Goal: Task Accomplishment & Management: Manage account settings

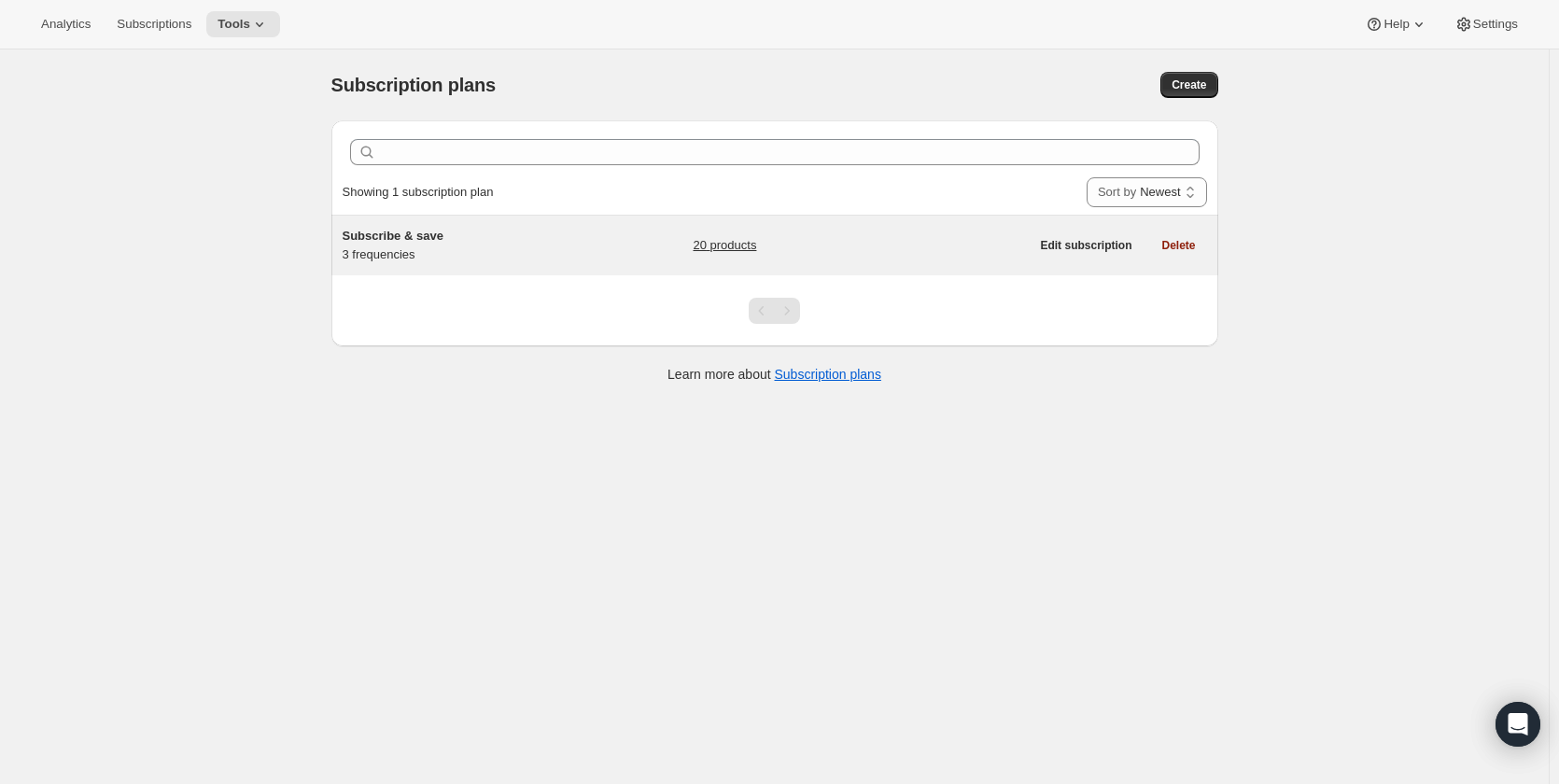
click at [540, 252] on div "Subscribe & save 3 frequencies" at bounding box center [458, 246] width 233 height 37
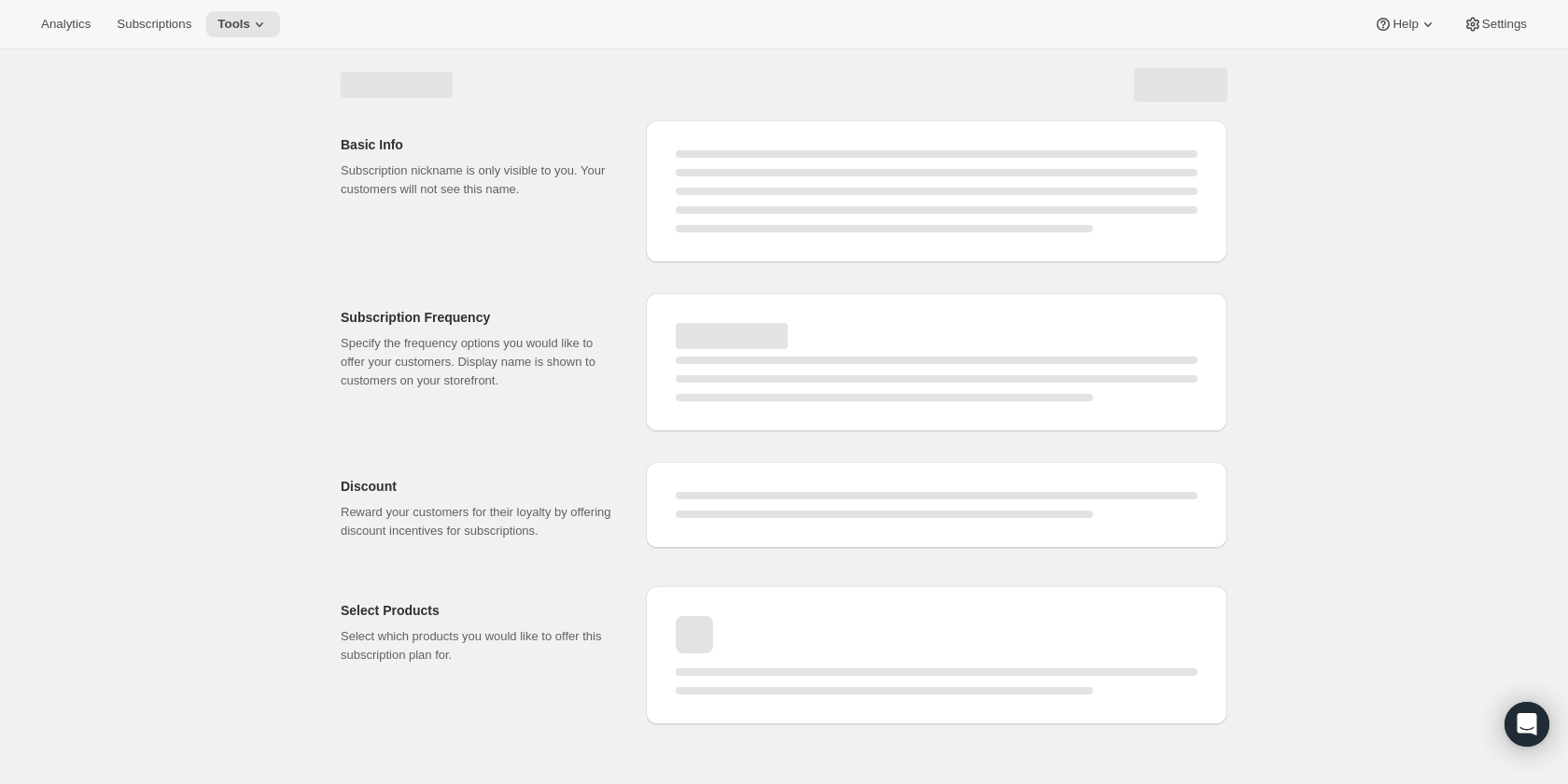
select select "WEEK"
select select "MONTH"
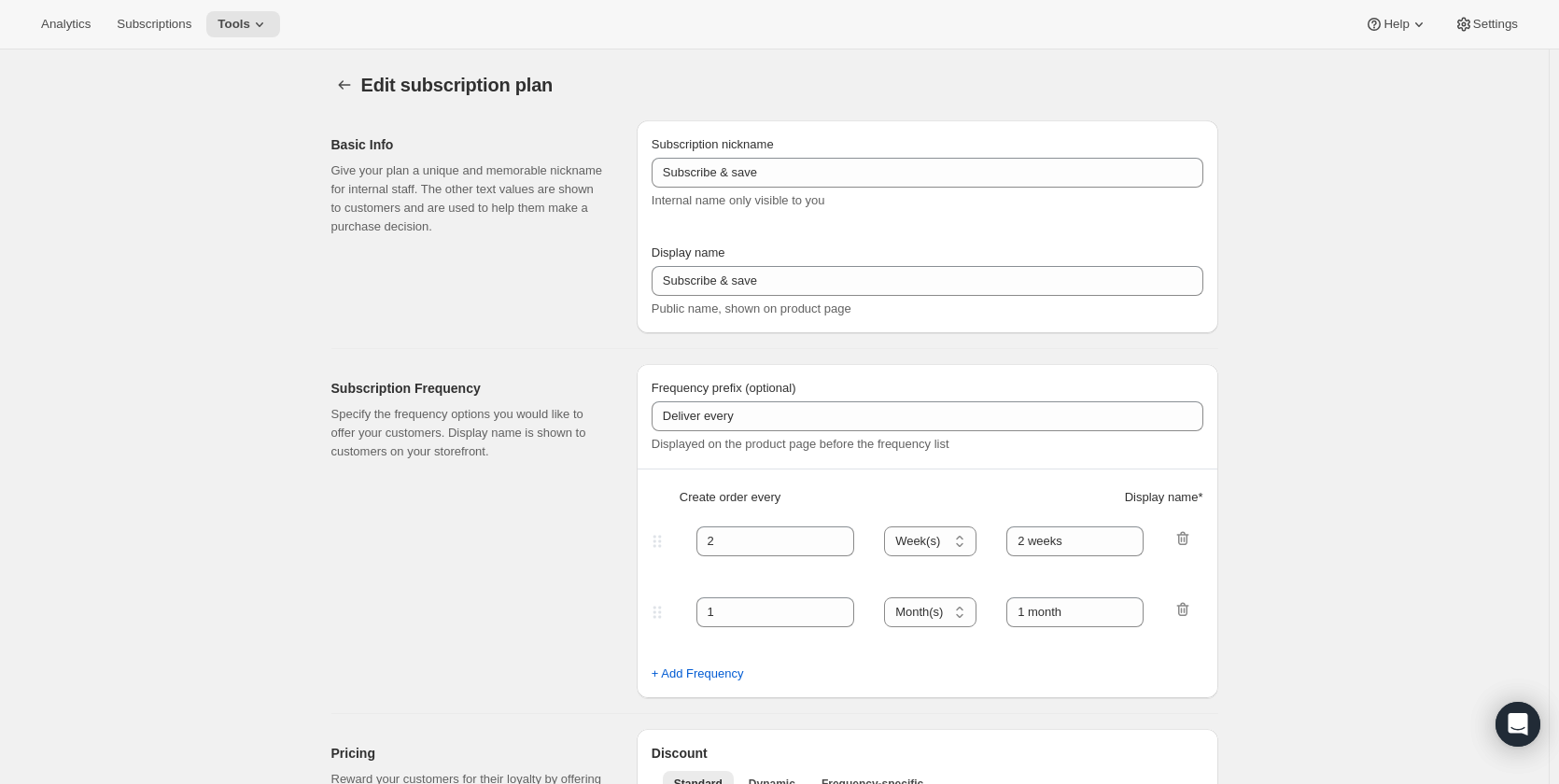
type input "Deliver"
type input "1"
type input "Weekly"
type input "Monthly"
type input "10"
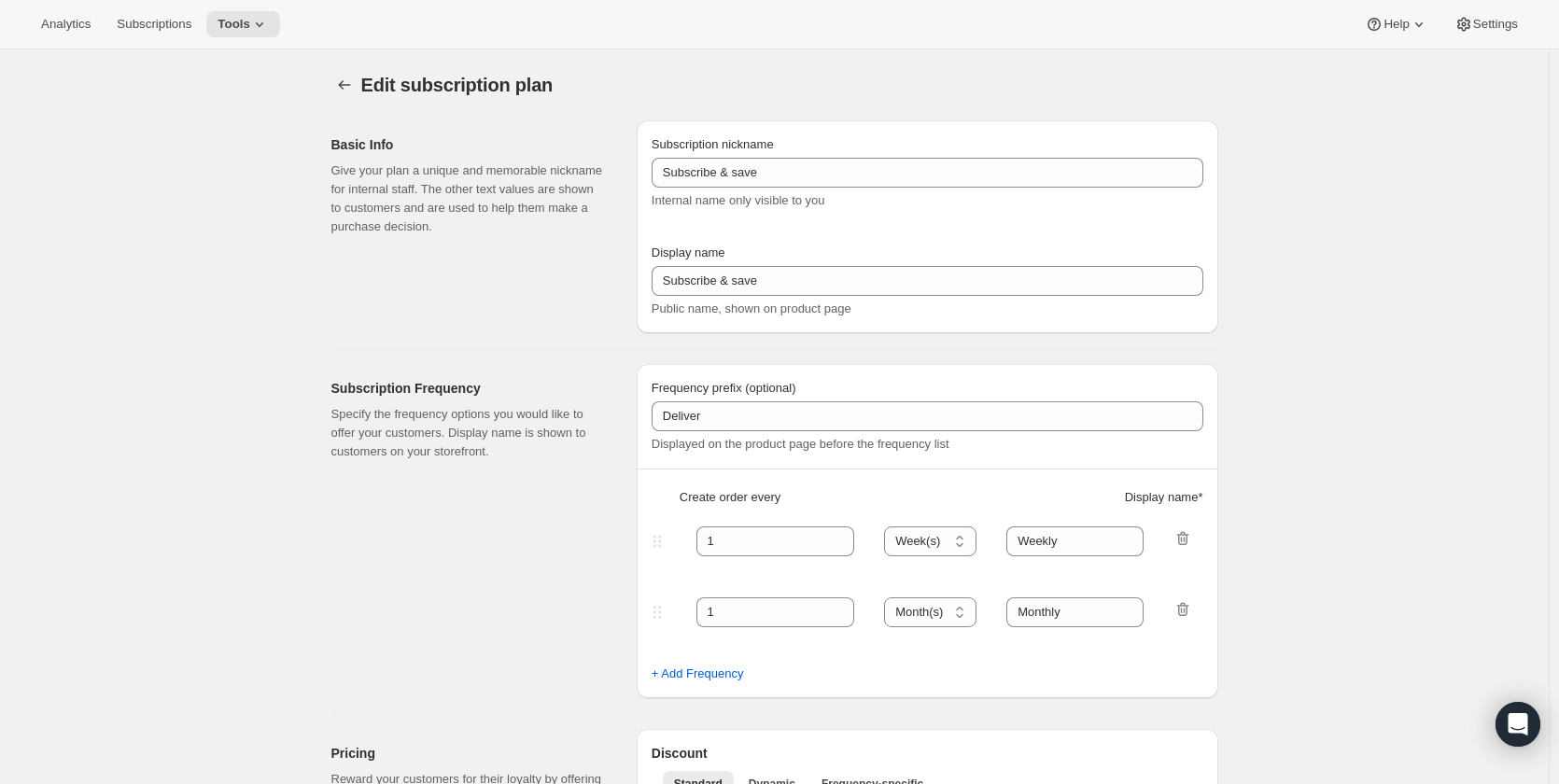
select select "MONTH"
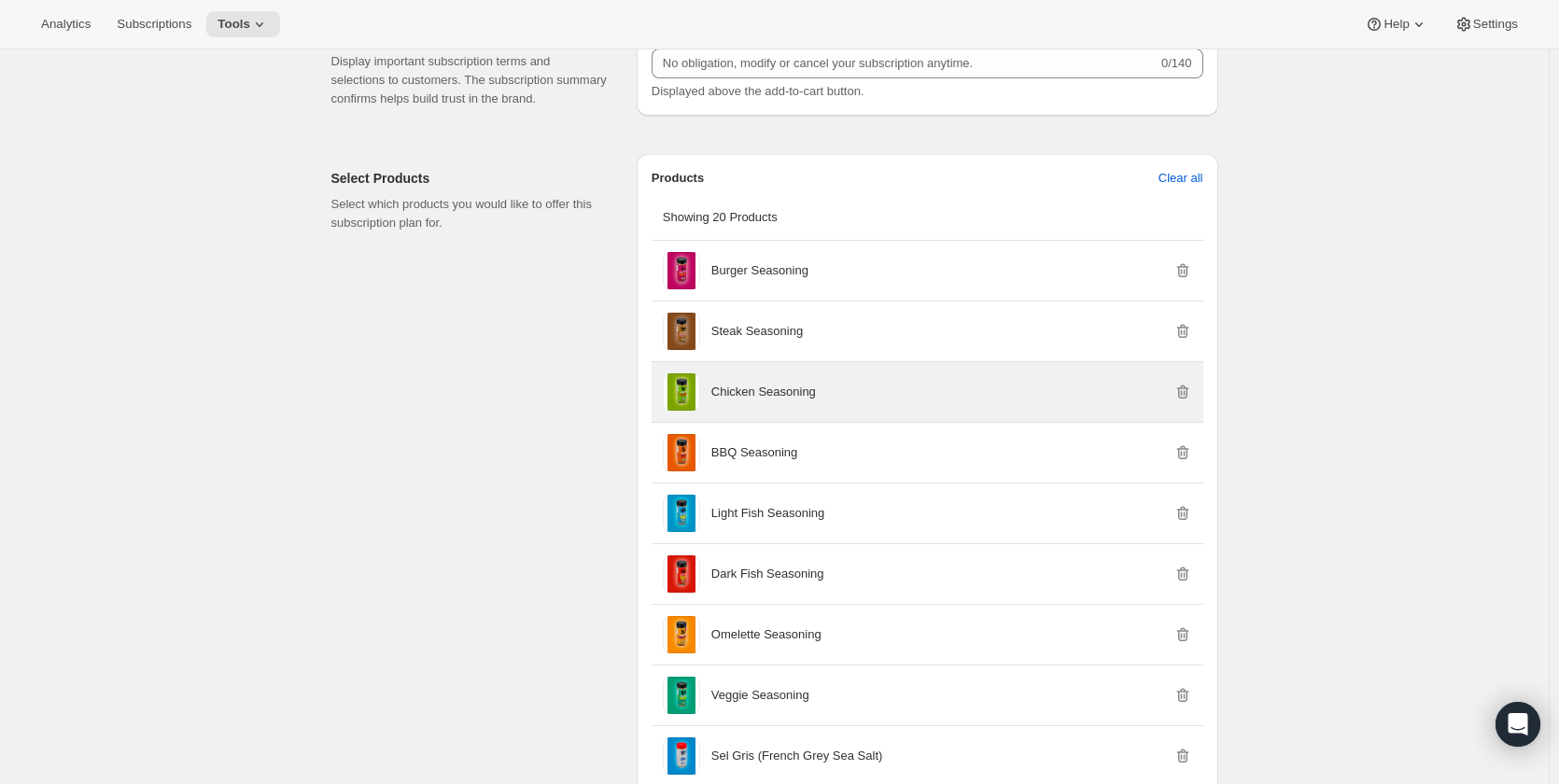
scroll to position [1119, 0]
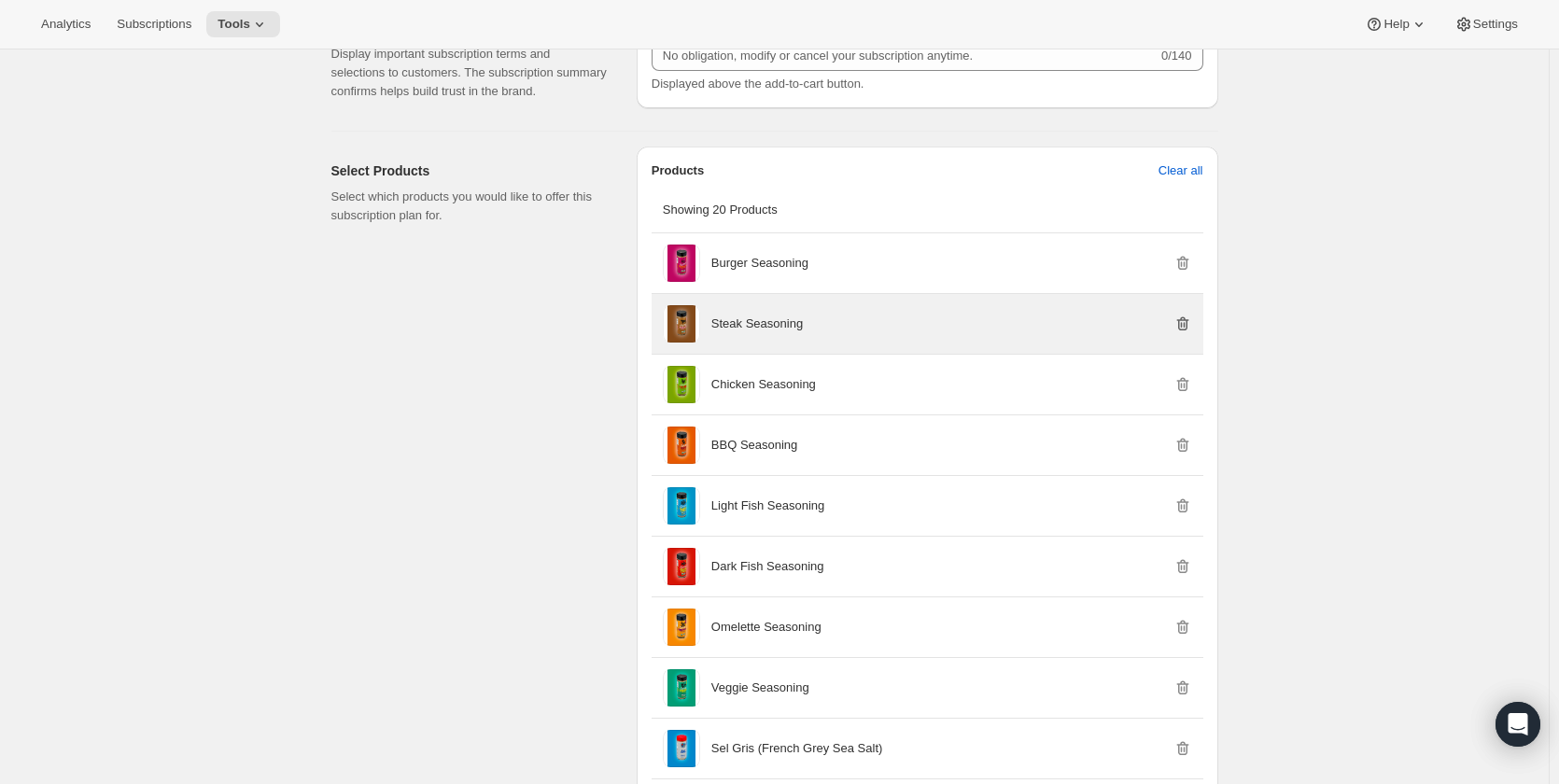
click at [1182, 323] on icon "button" at bounding box center [1182, 323] width 19 height 19
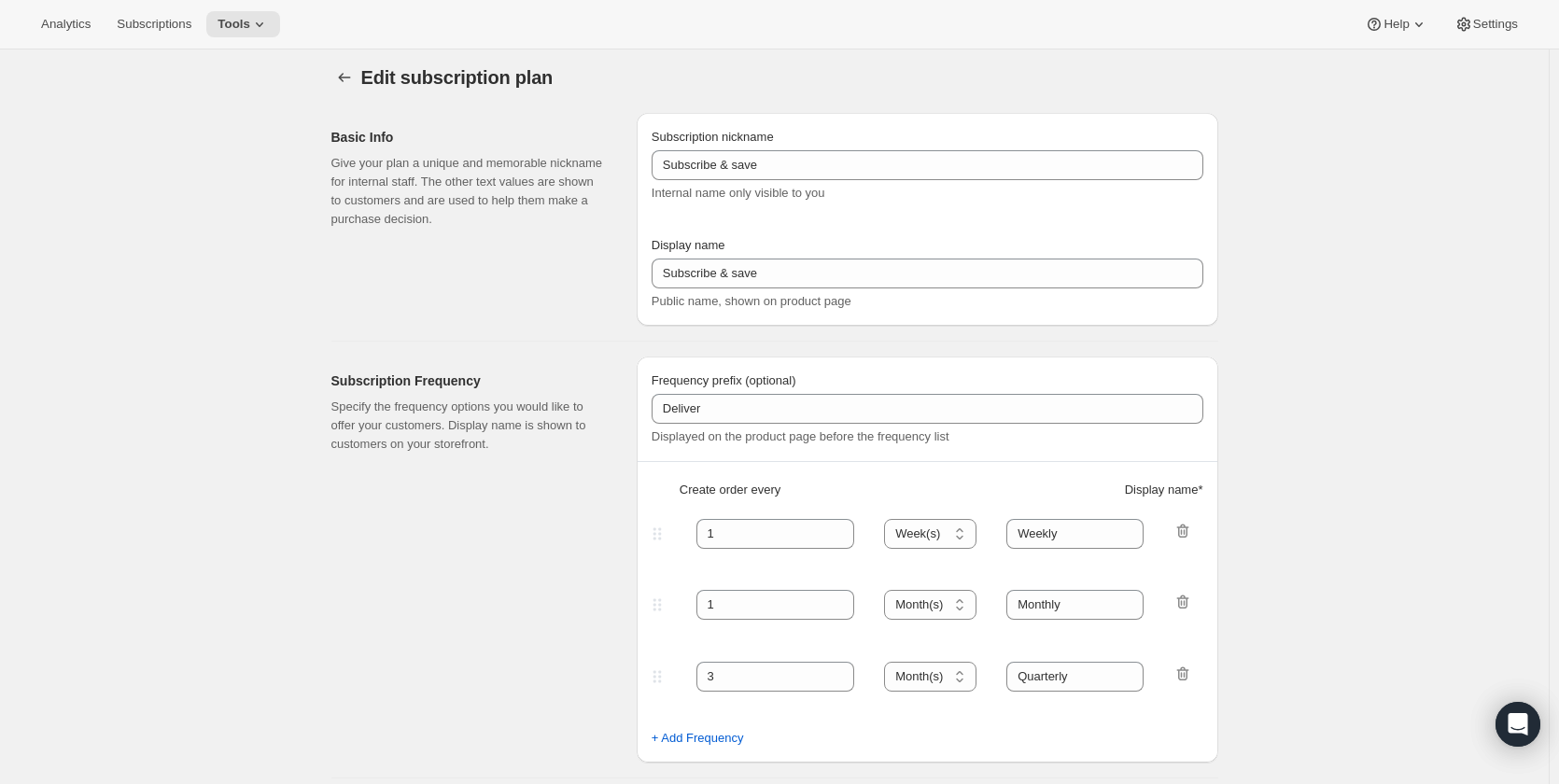
scroll to position [0, 0]
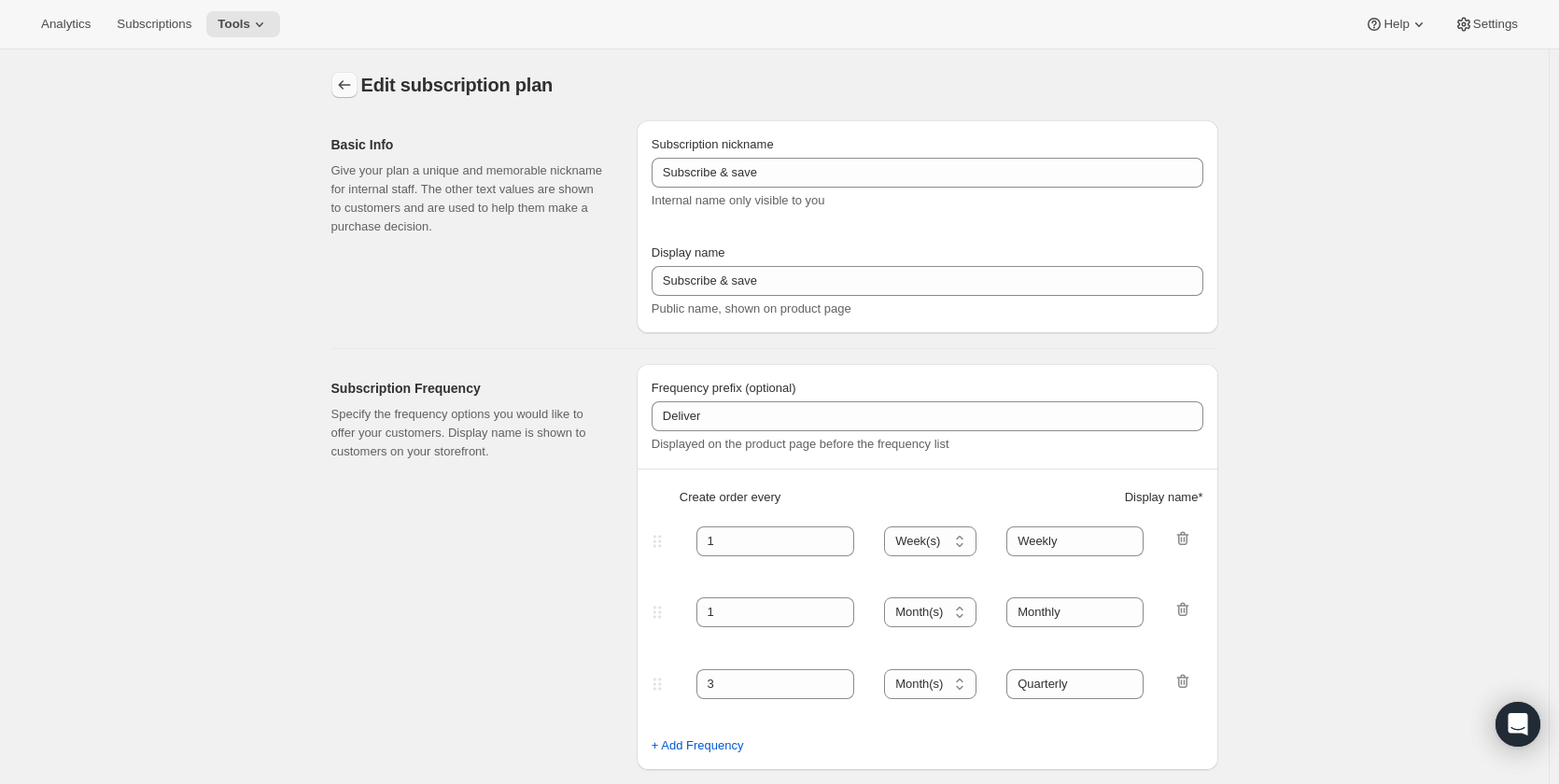
click at [354, 90] on icon "Subscription plans" at bounding box center [344, 84] width 19 height 19
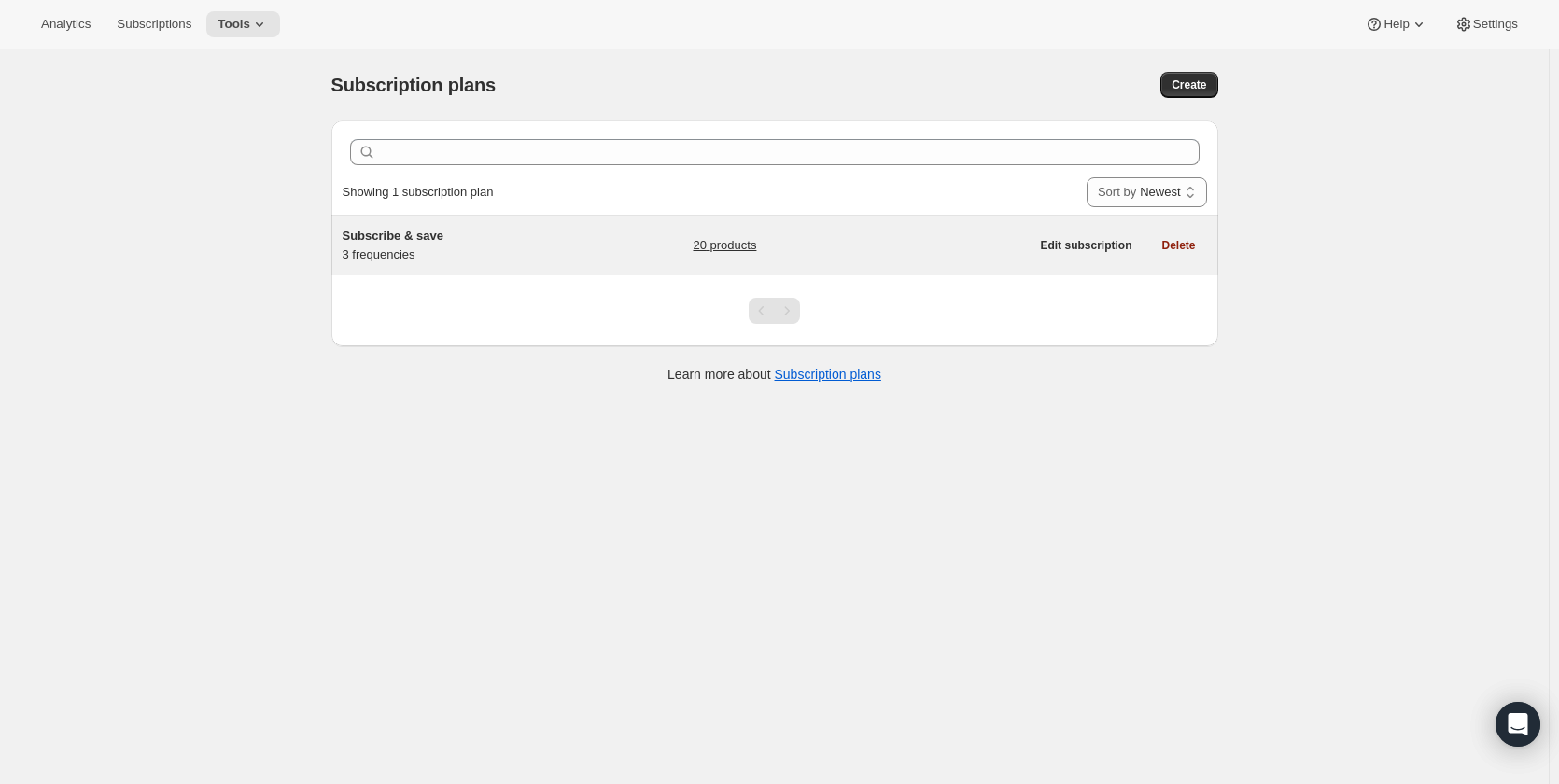
click at [562, 251] on div "Subscribe & save 3 frequencies" at bounding box center [458, 246] width 233 height 37
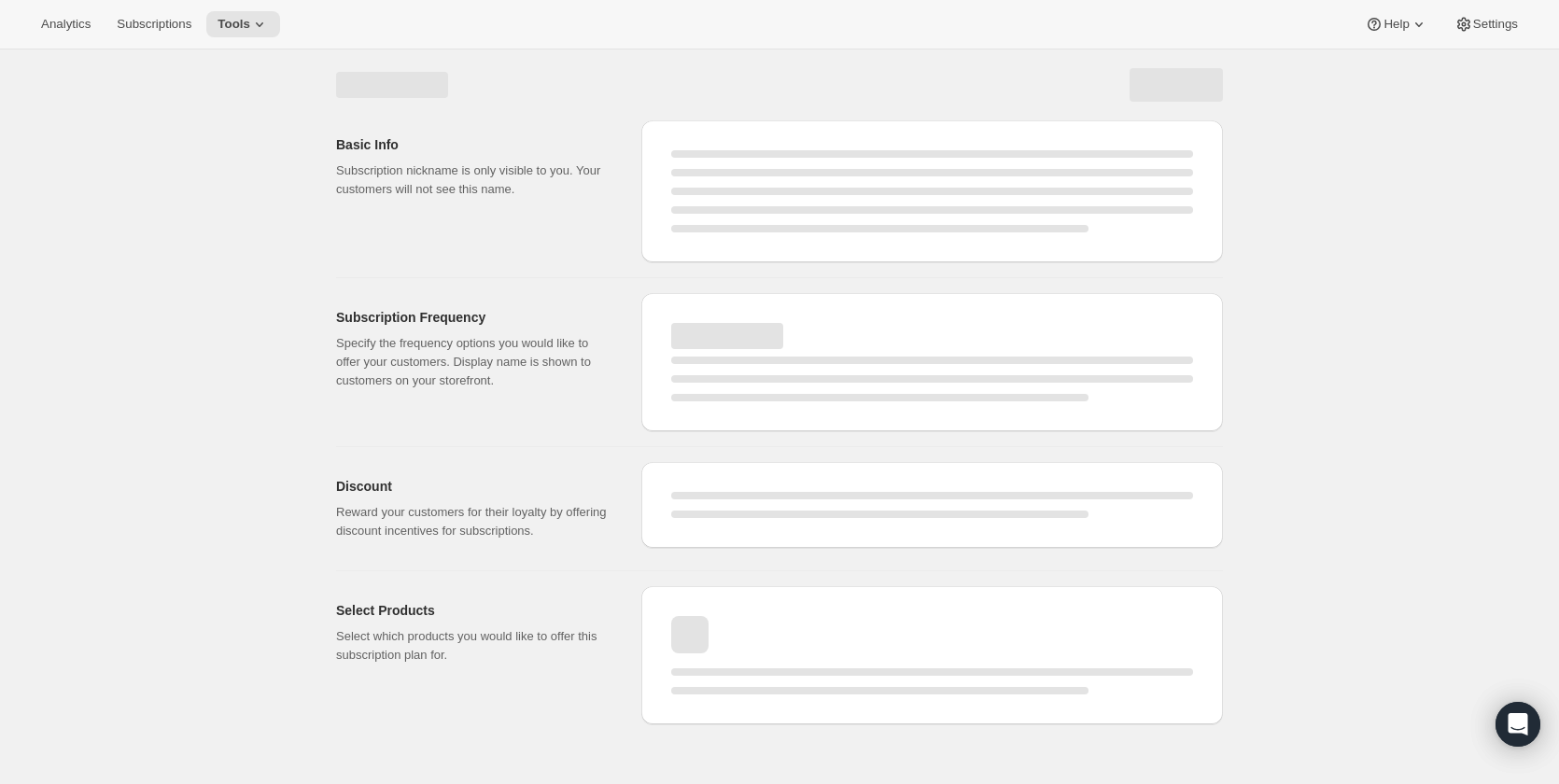
select select "WEEK"
select select "MONTH"
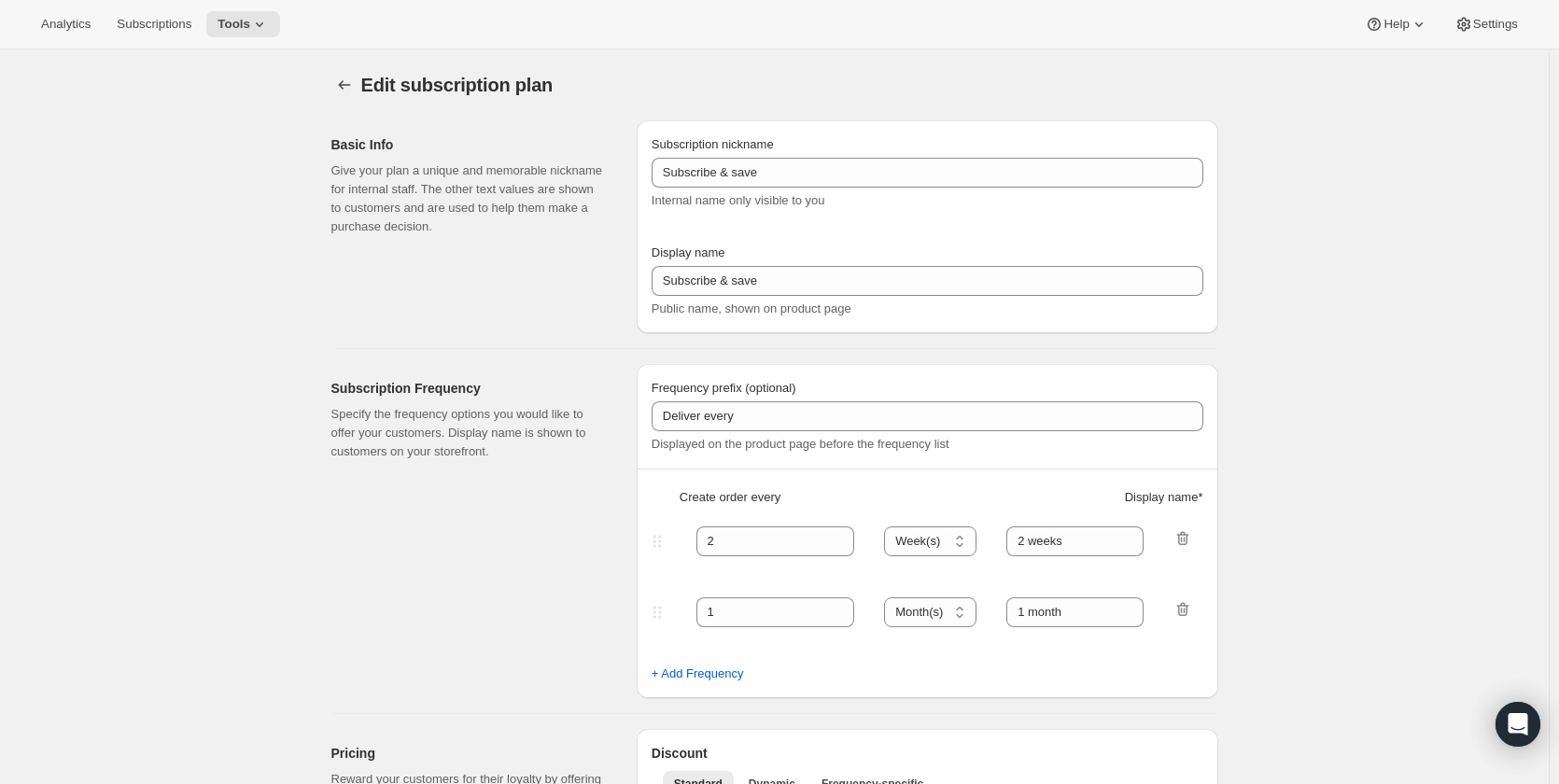
type input "Deliver"
type input "1"
type input "Weekly"
type input "Monthly"
type input "10"
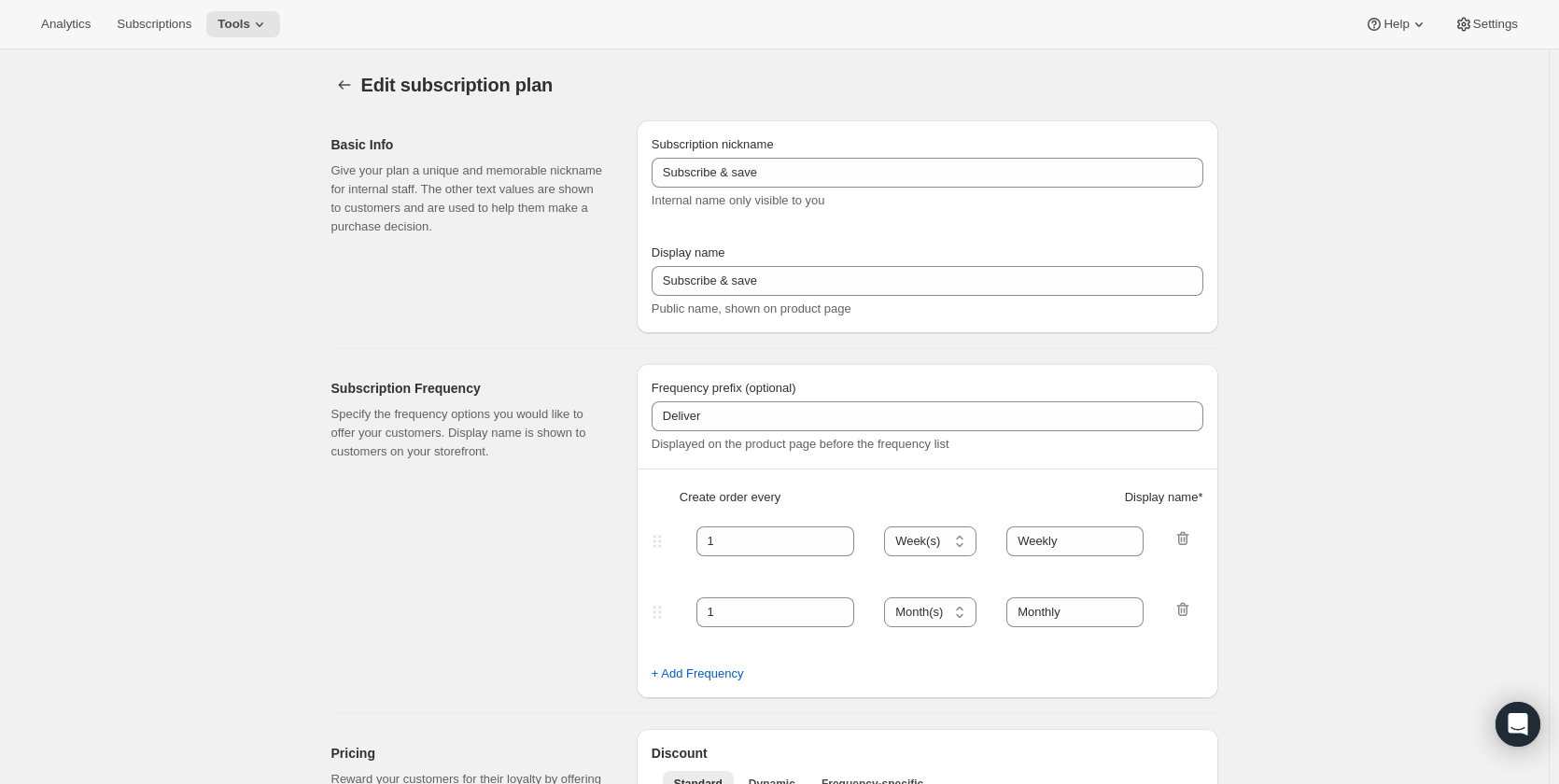
select select "MONTH"
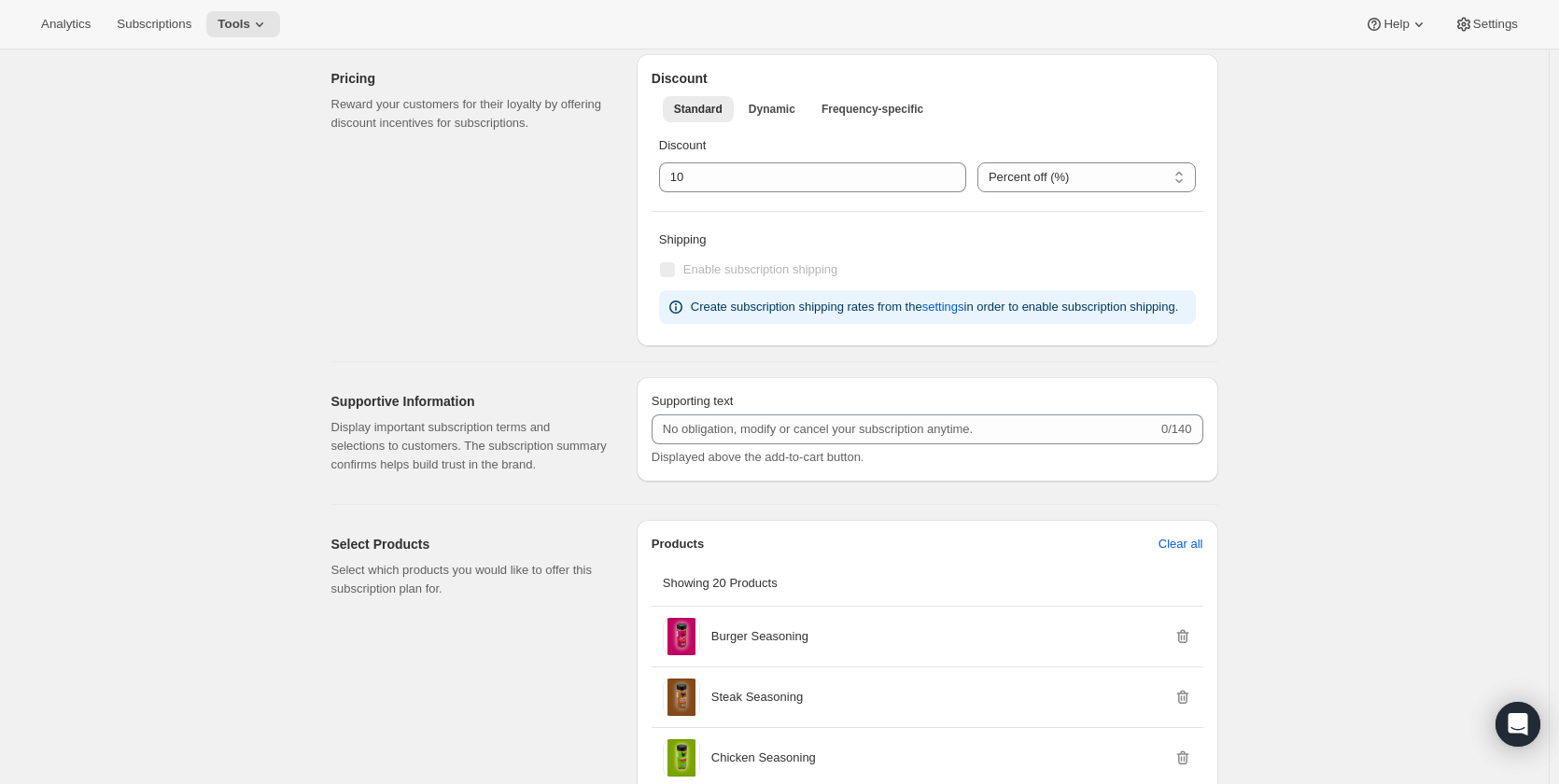
scroll to position [1026, 0]
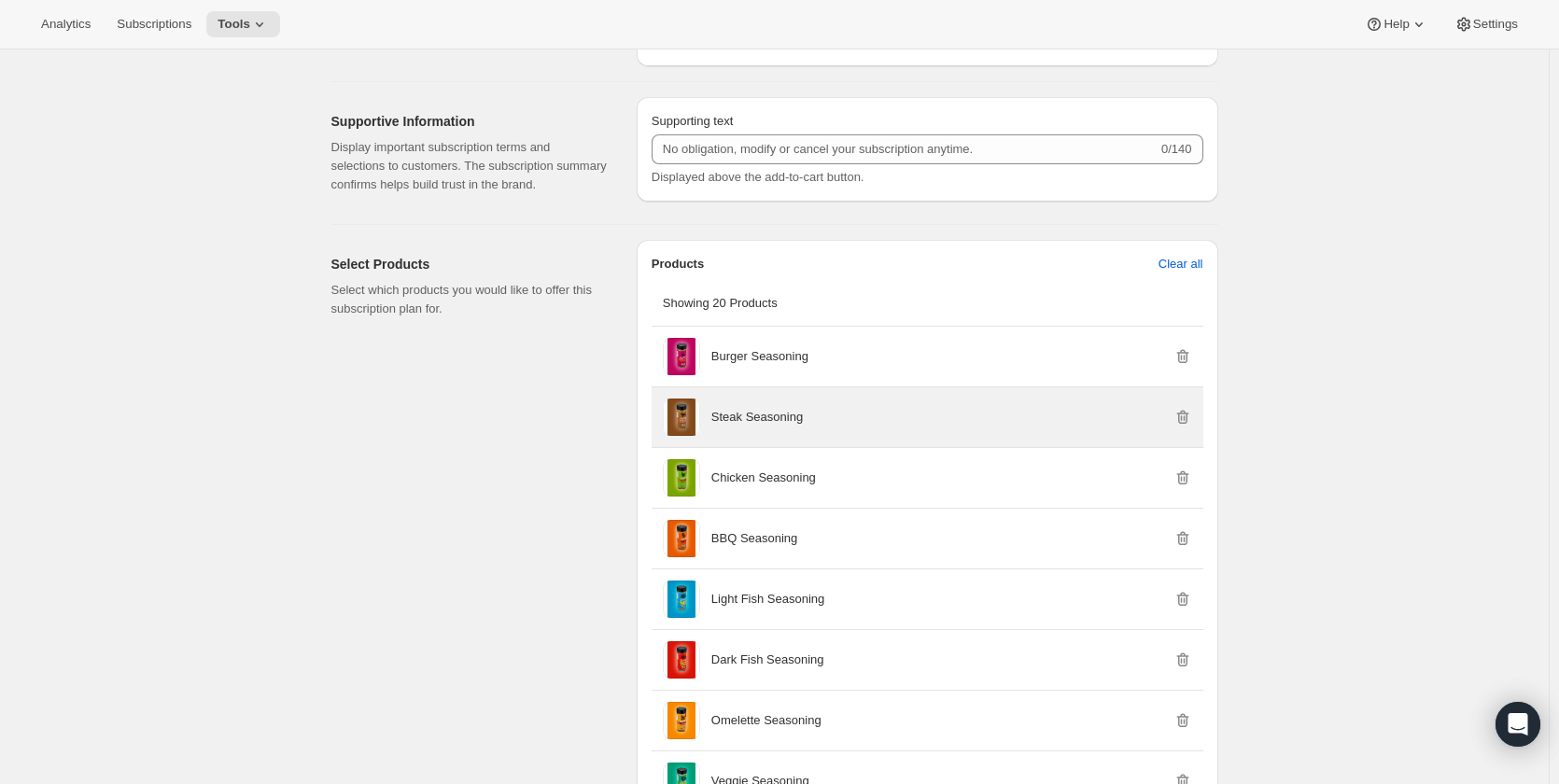
click at [1086, 419] on div "Steak Seasoning" at bounding box center [951, 417] width 481 height 19
click at [1188, 418] on icon "button" at bounding box center [1182, 418] width 12 height 14
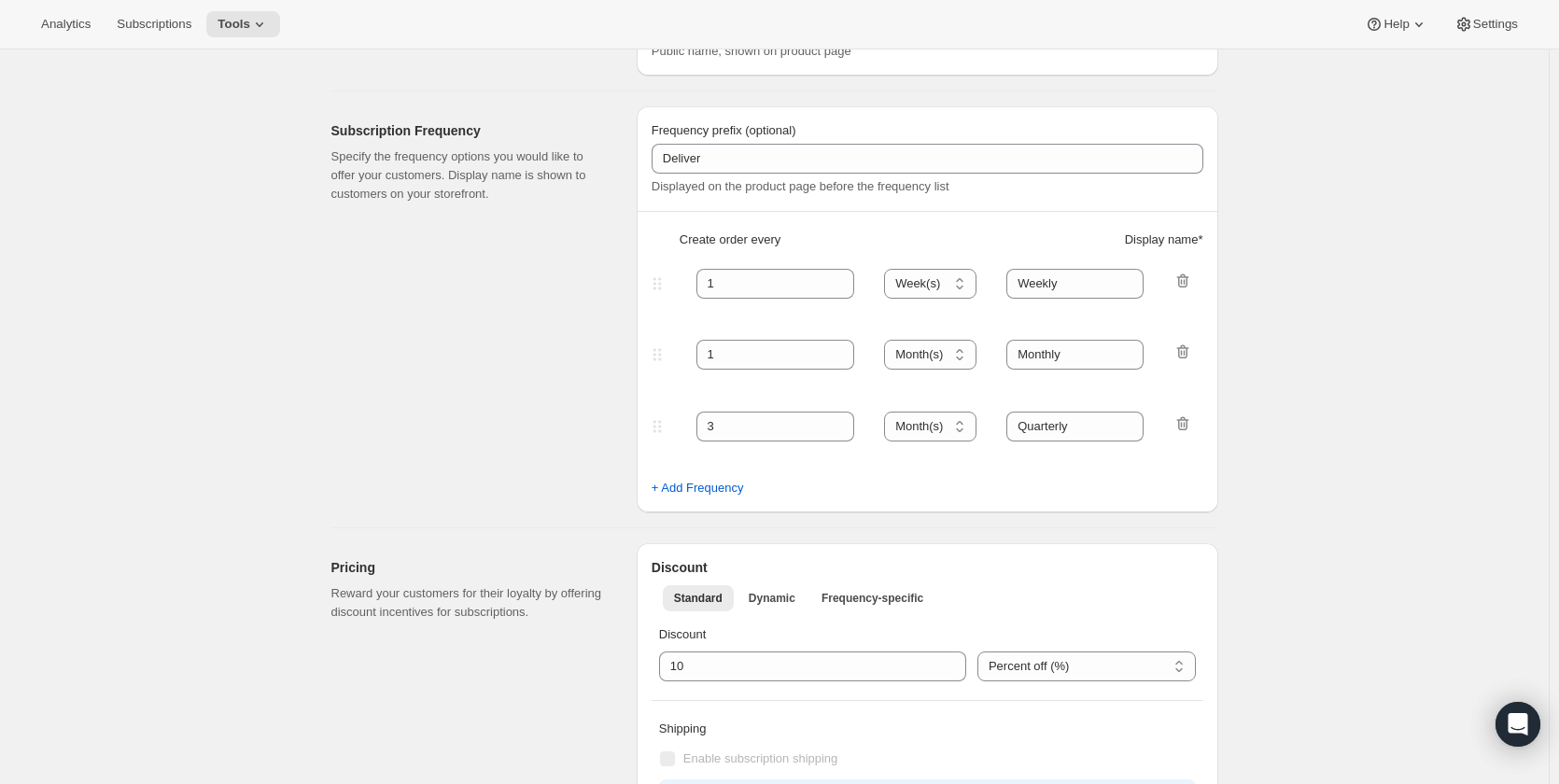
scroll to position [201, 0]
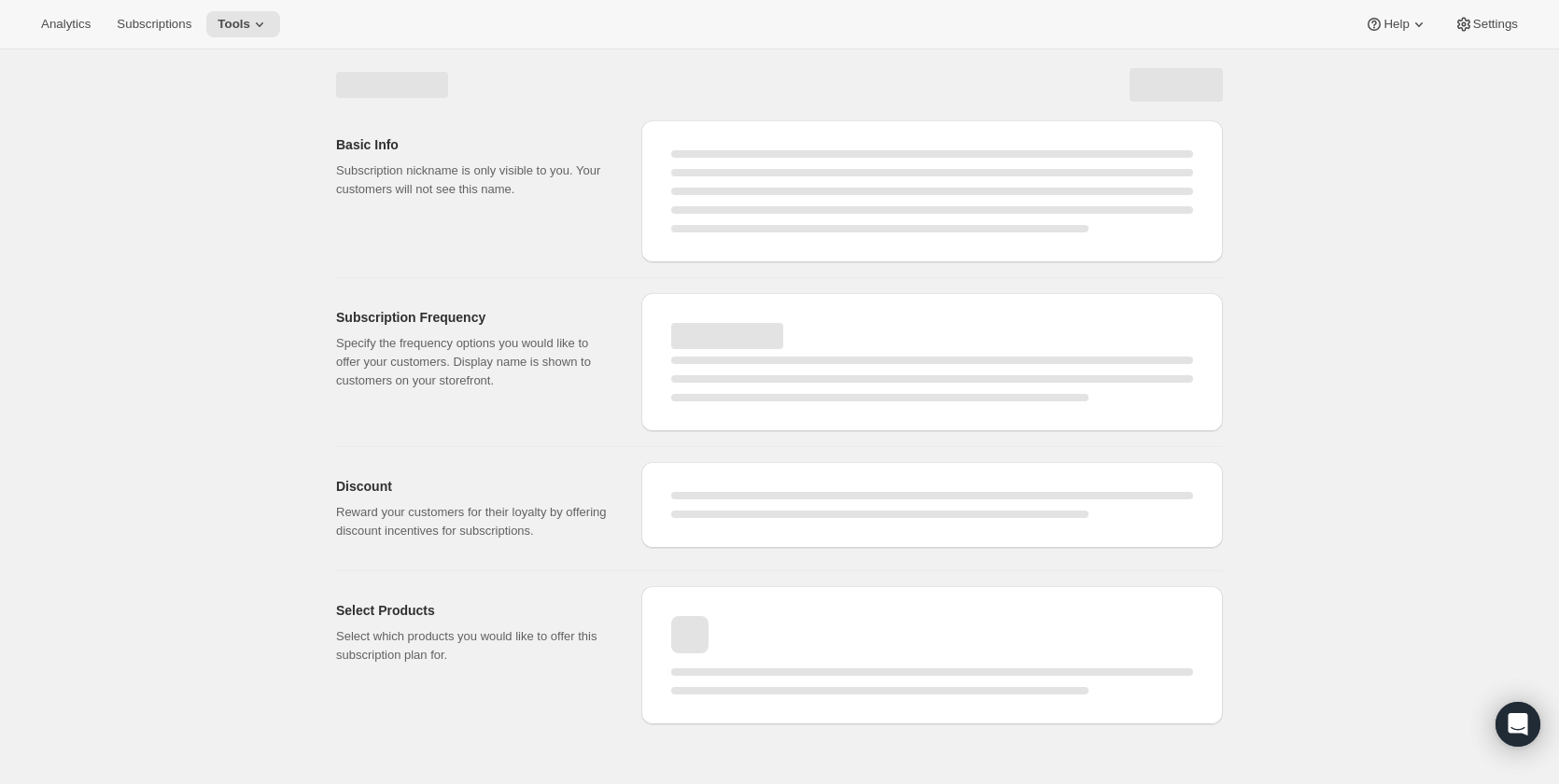
select select "WEEK"
select select "MONTH"
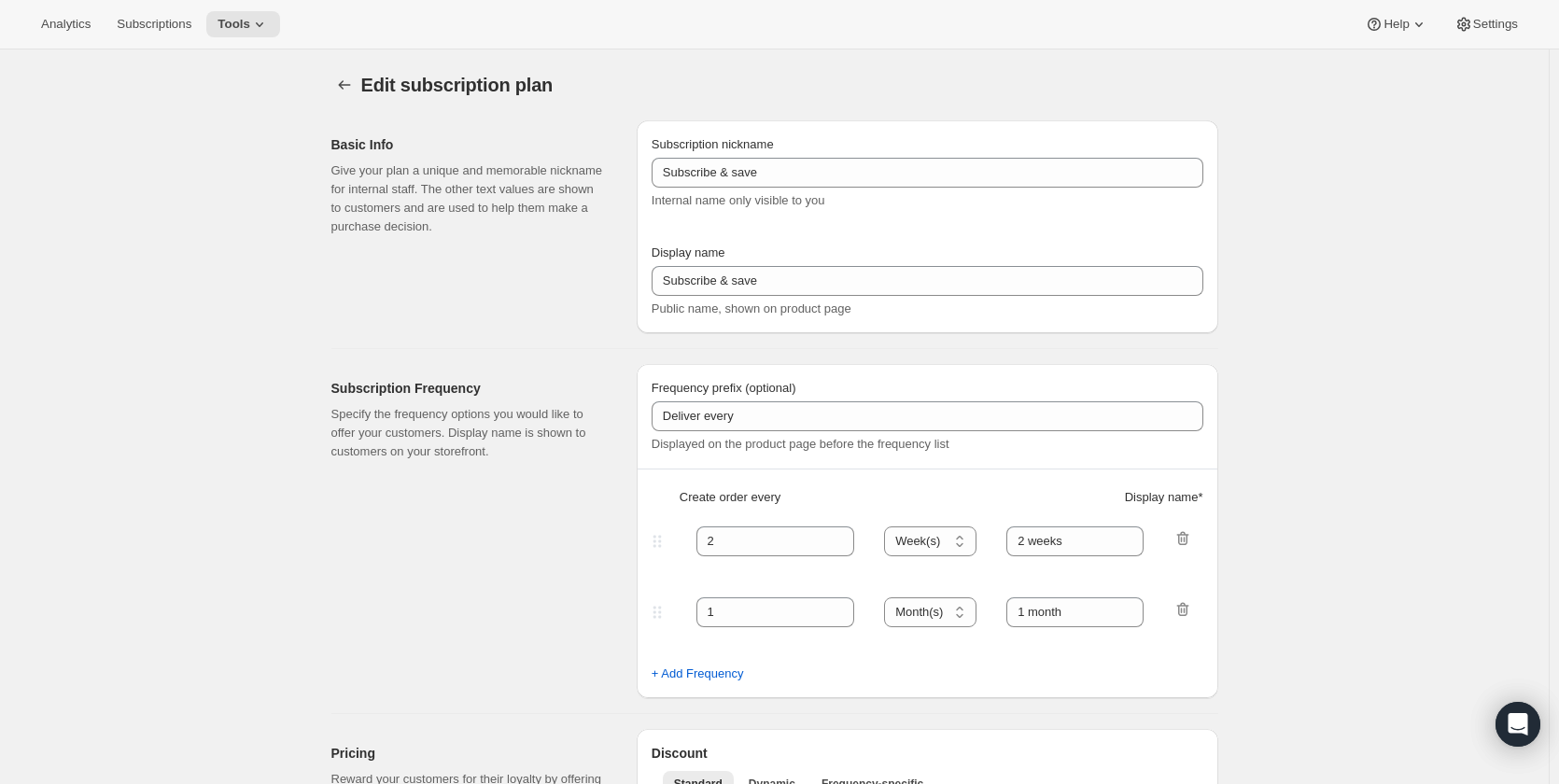
type input "Deliver"
type input "1"
type input "Weekly"
type input "Monthly"
type input "10"
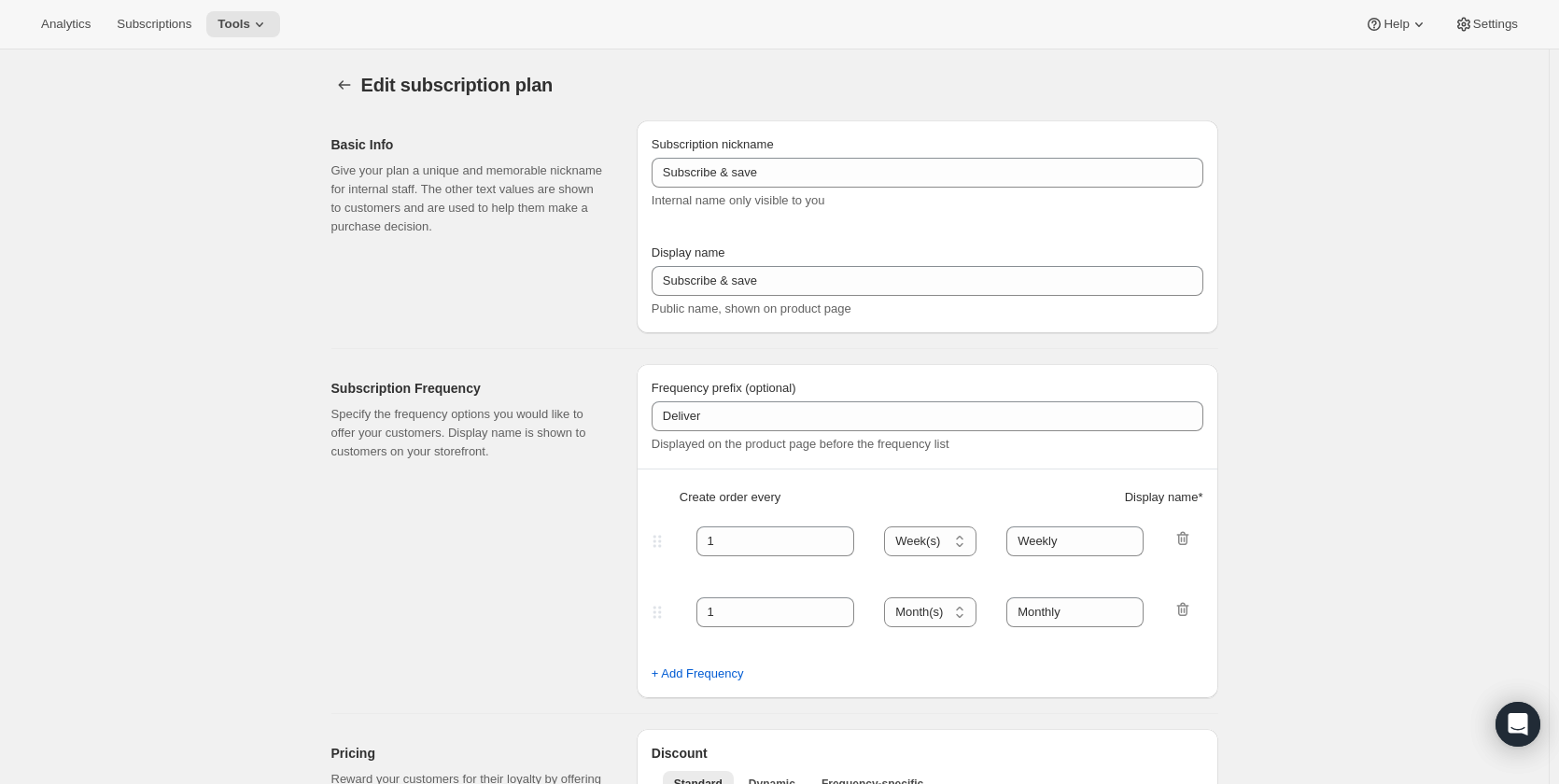
select select "MONTH"
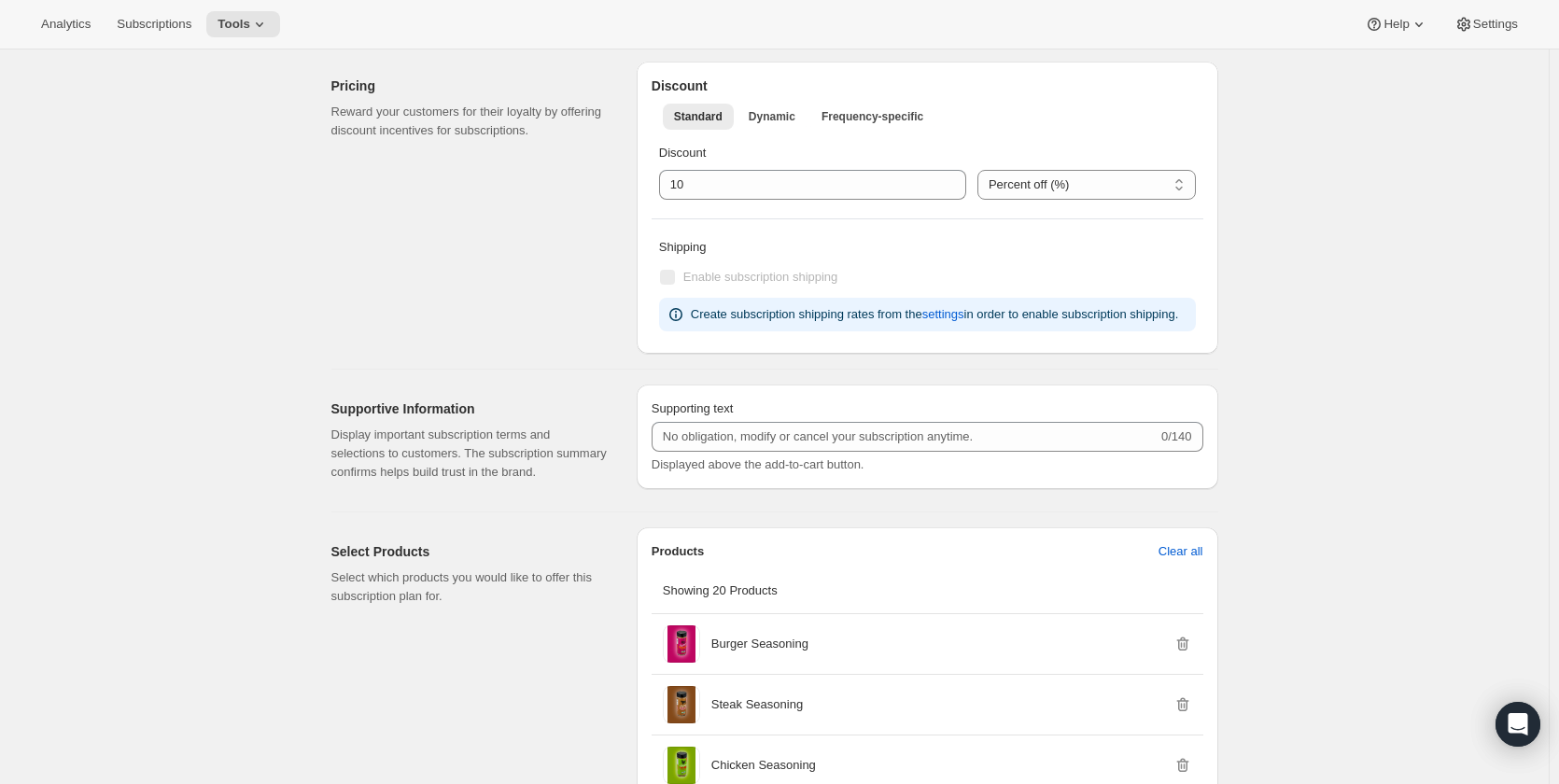
scroll to position [747, 0]
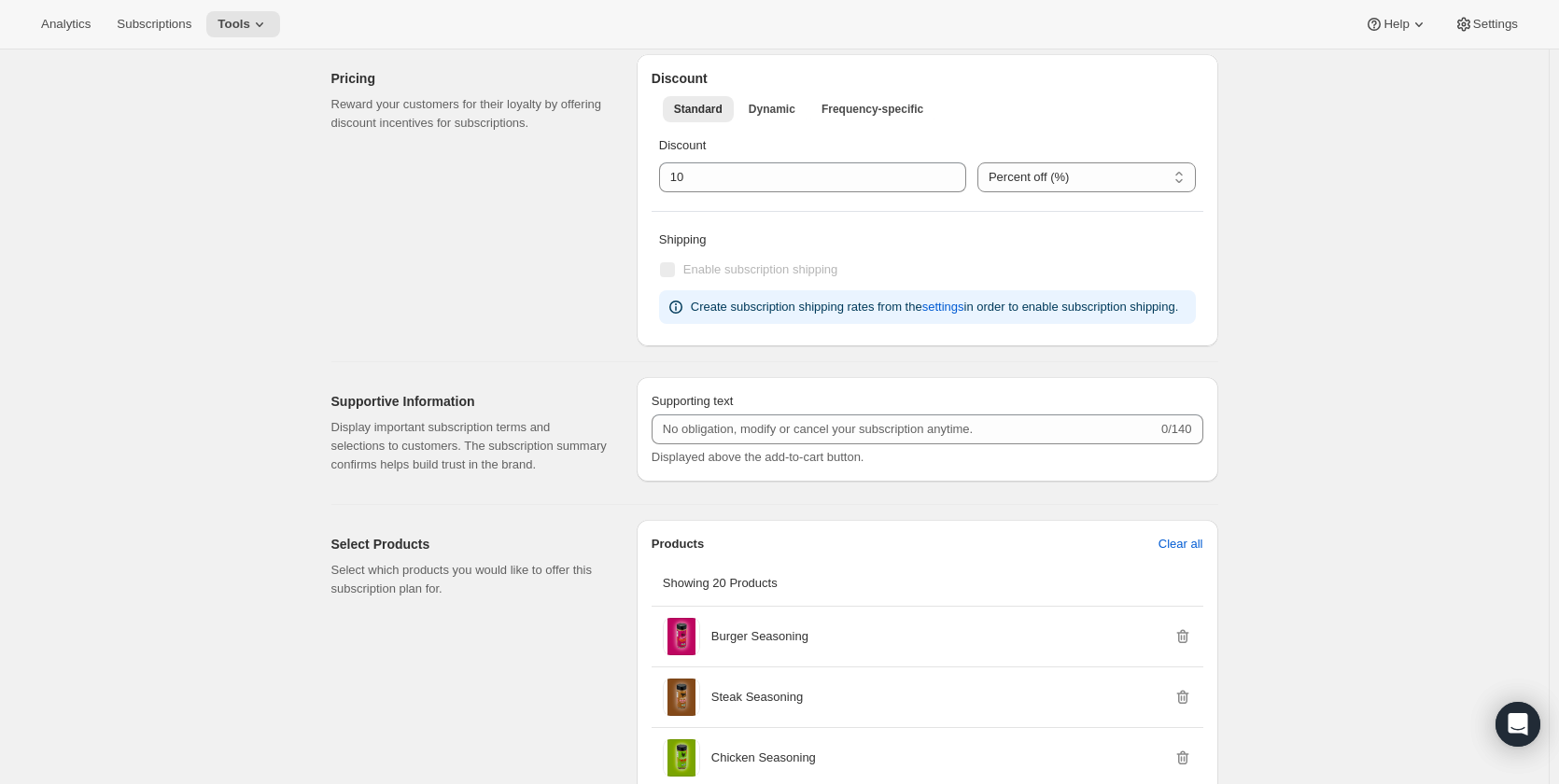
click at [755, 580] on span "Showing 20 Products" at bounding box center [720, 583] width 115 height 14
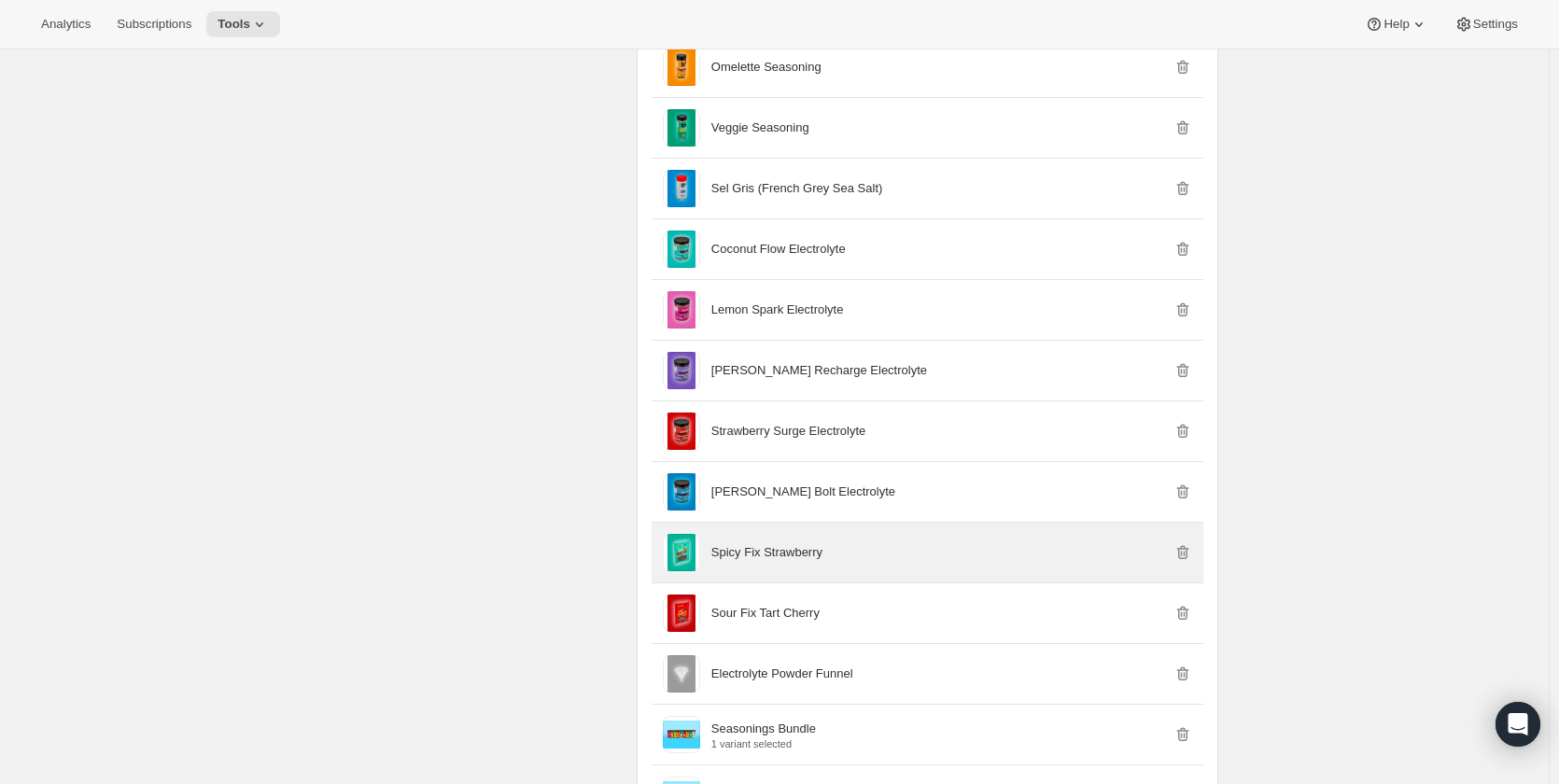
scroll to position [2052, 0]
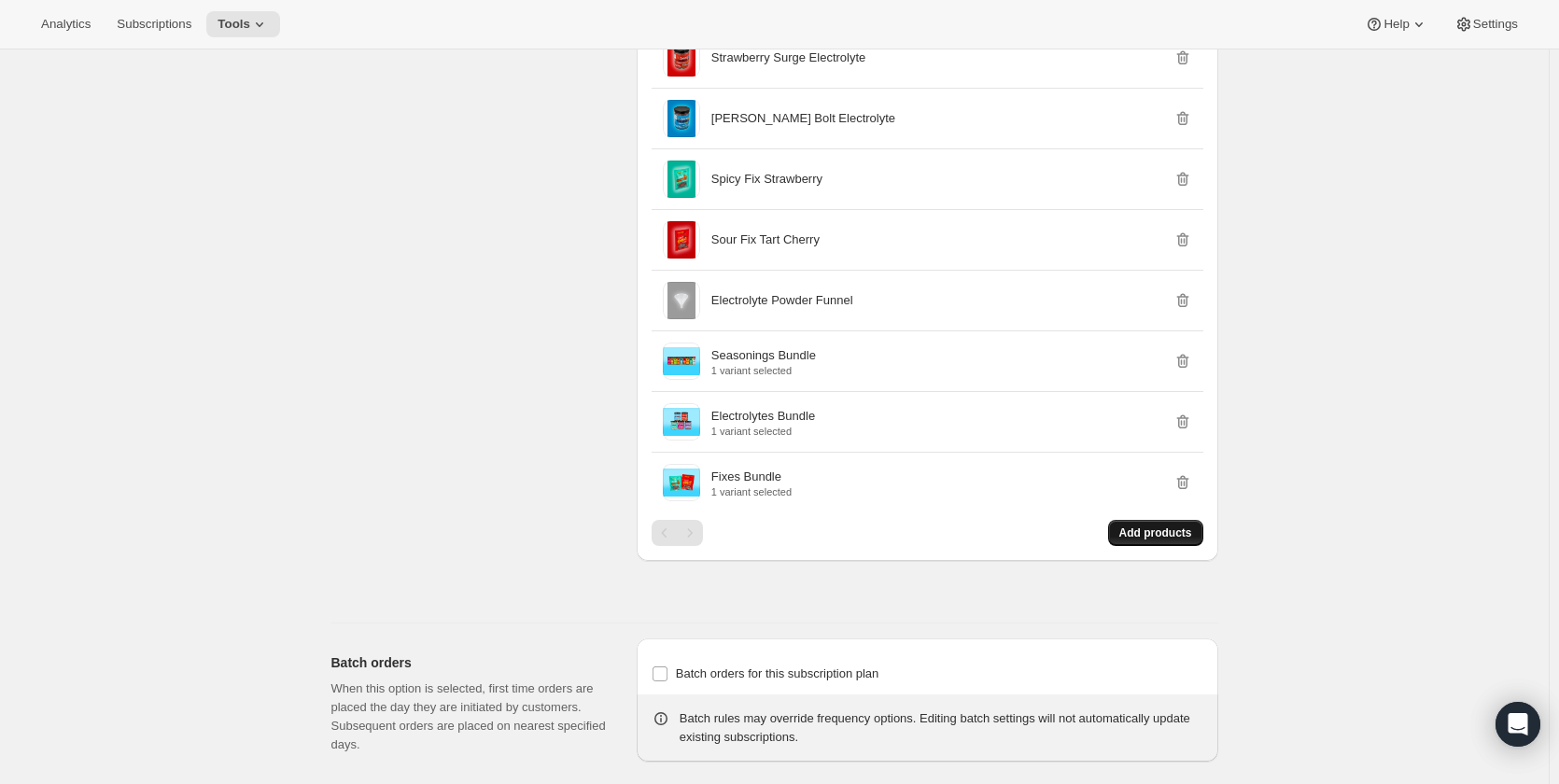
click at [1160, 535] on span "Add products" at bounding box center [1155, 532] width 73 height 15
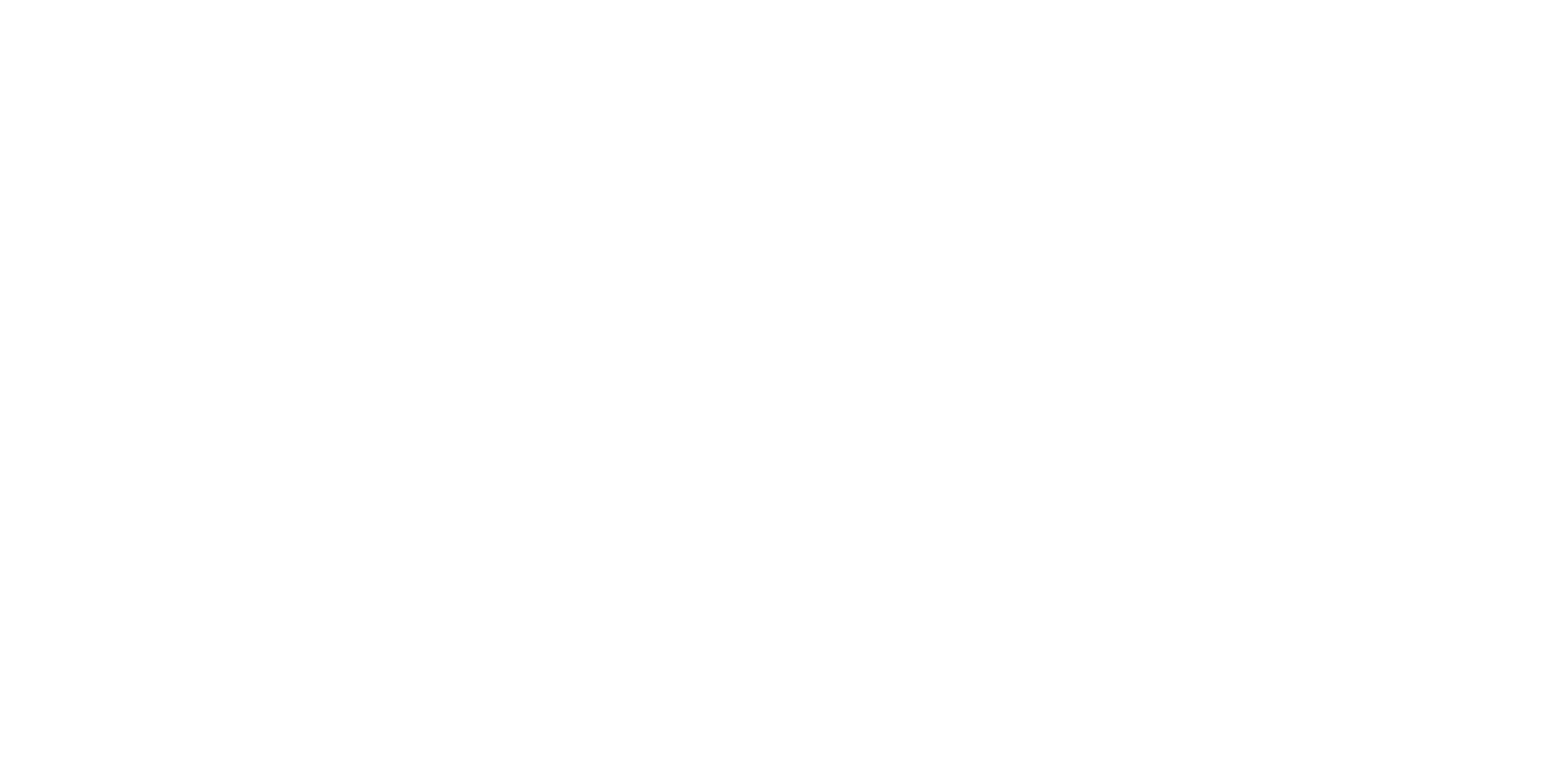
select select "WEEK"
select select "MONTH"
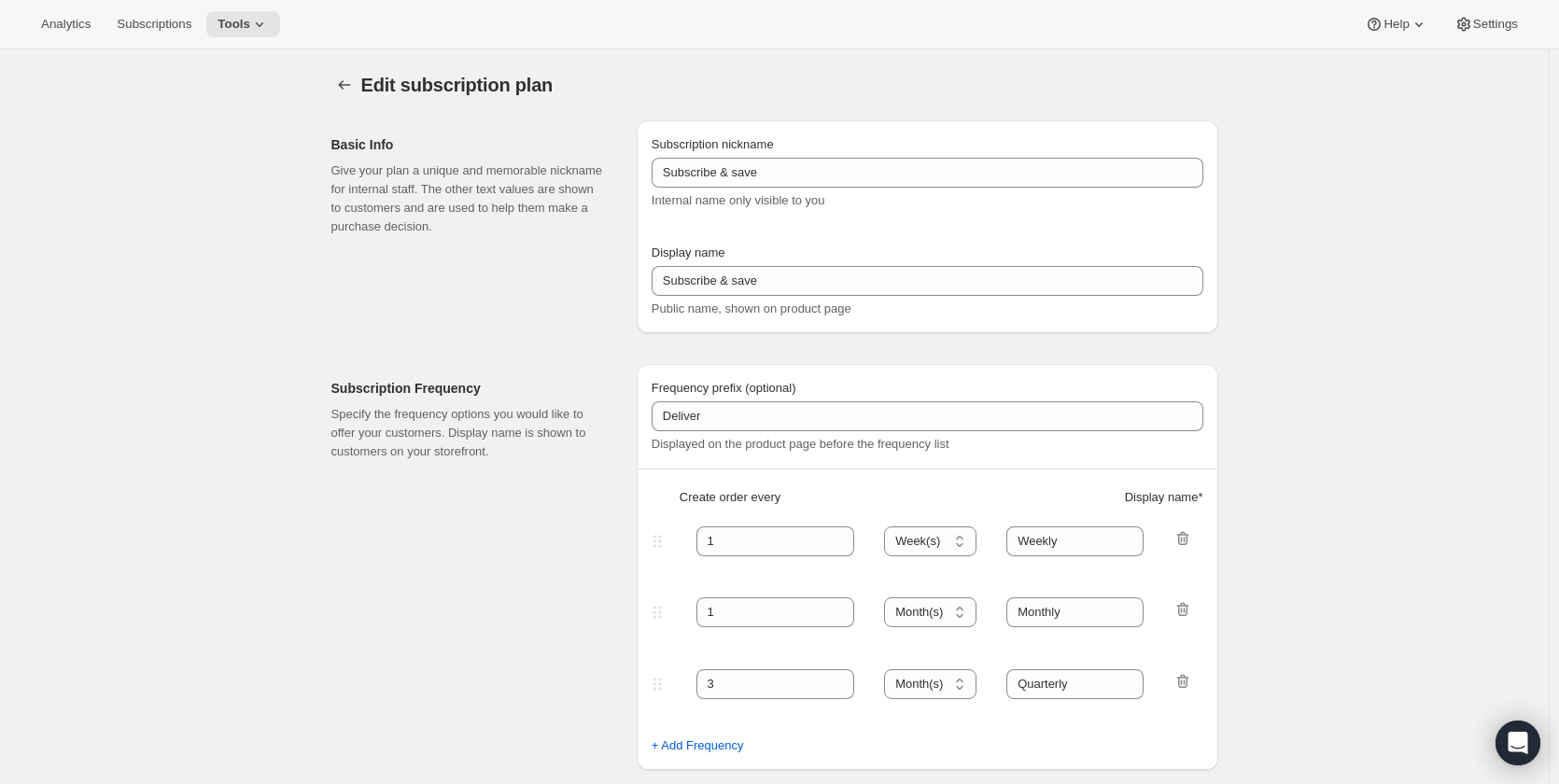
click at [352, 70] on div "Edit subscription plan. This page is ready Edit subscription plan" at bounding box center [775, 84] width 887 height 71
click at [342, 83] on icon "Subscription plans" at bounding box center [344, 84] width 19 height 19
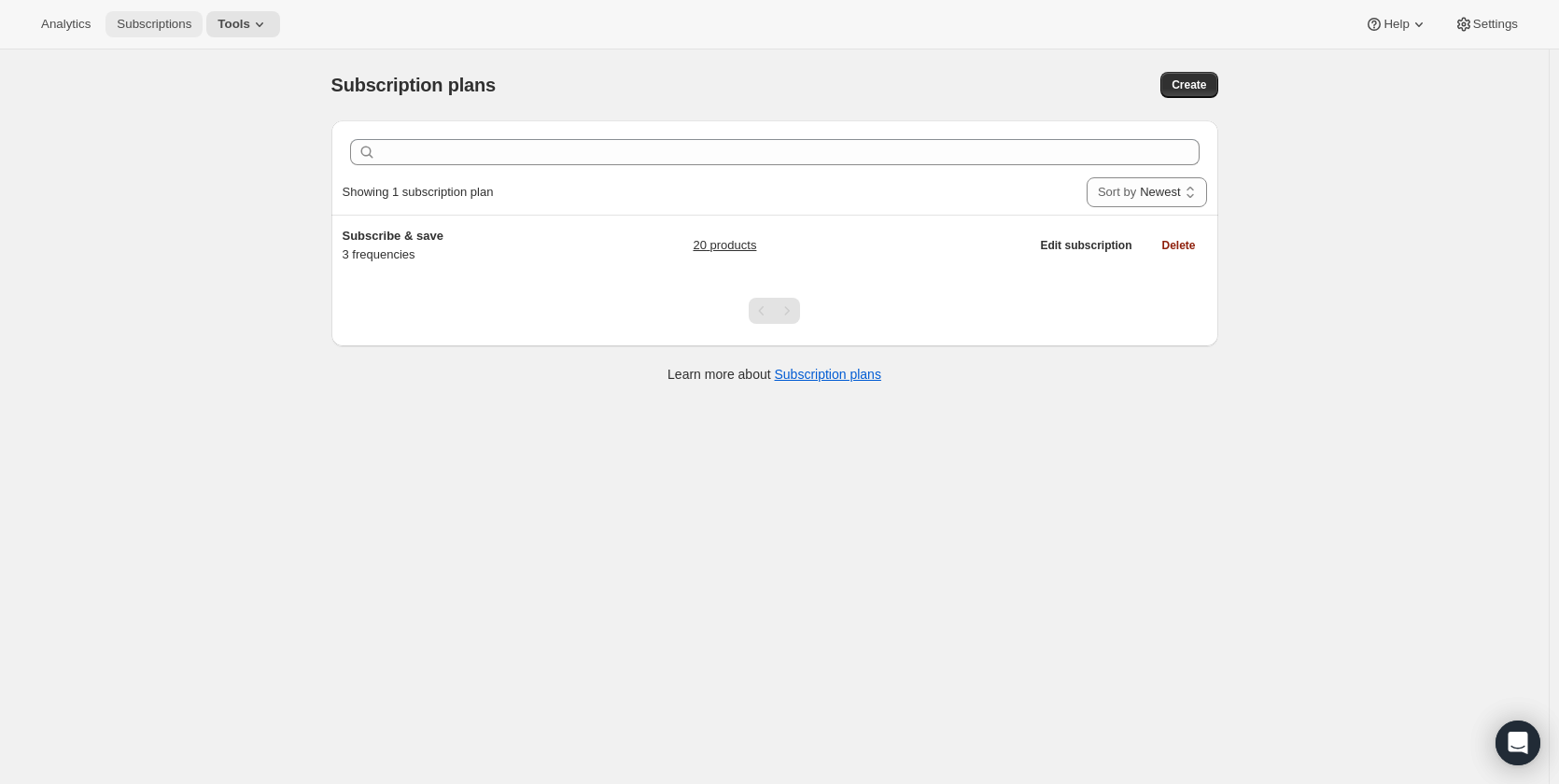
click at [163, 20] on span "Subscriptions" at bounding box center [154, 24] width 75 height 15
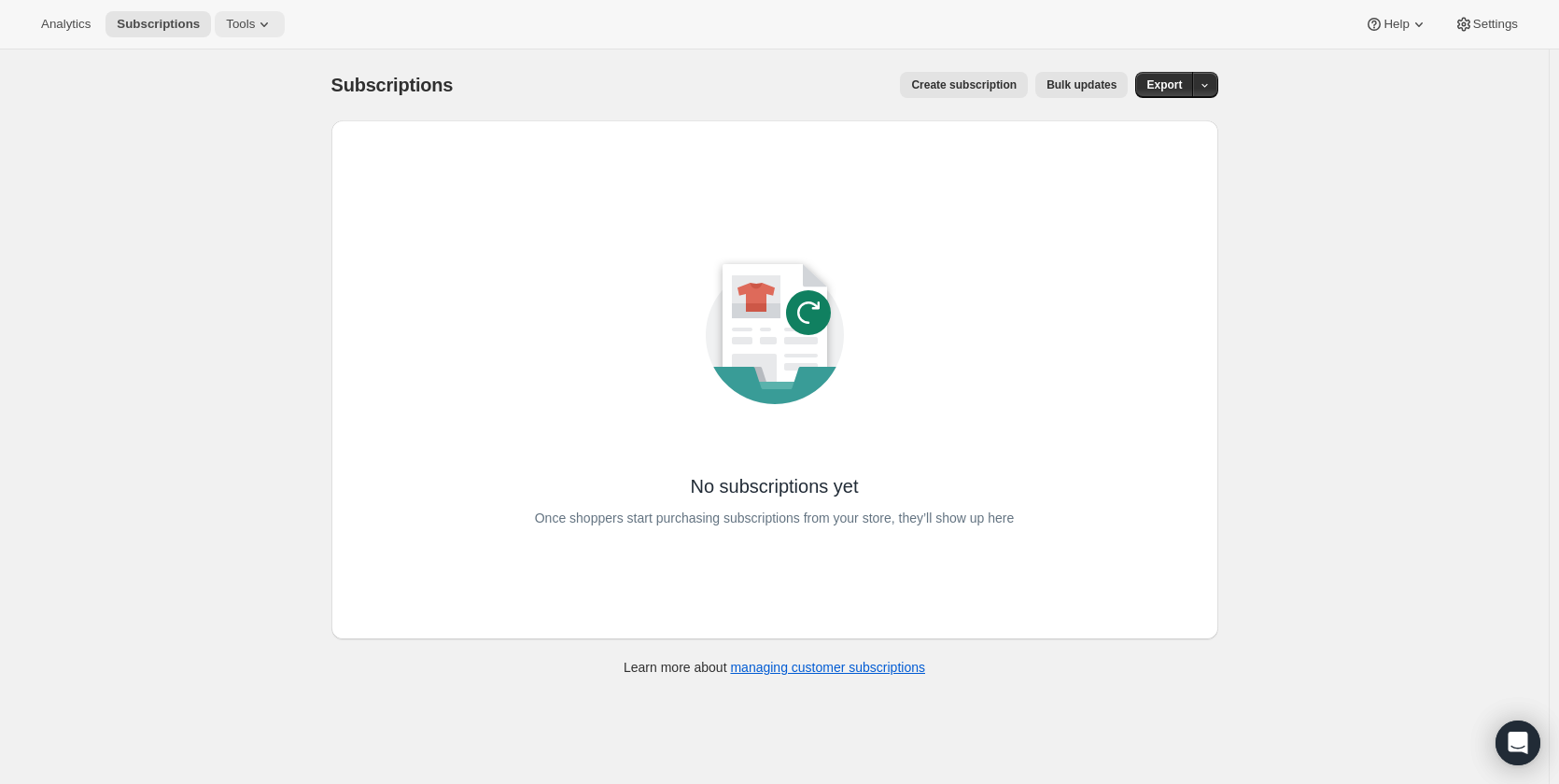
click at [255, 30] on icon at bounding box center [263, 24] width 19 height 19
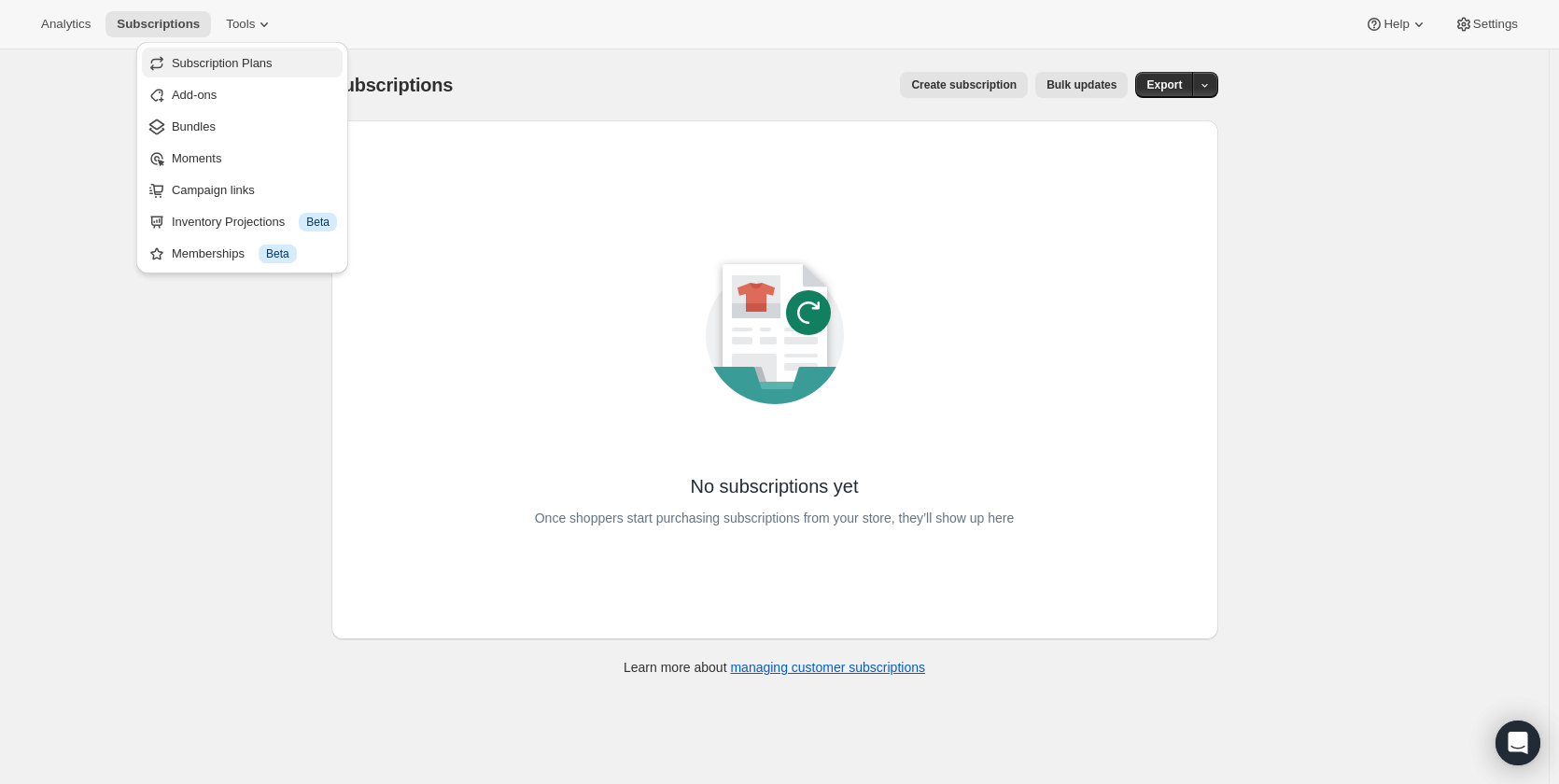
click at [224, 64] on span "Subscription Plans" at bounding box center [222, 63] width 101 height 14
